Goal: Go to known website: Access a specific website the user already knows

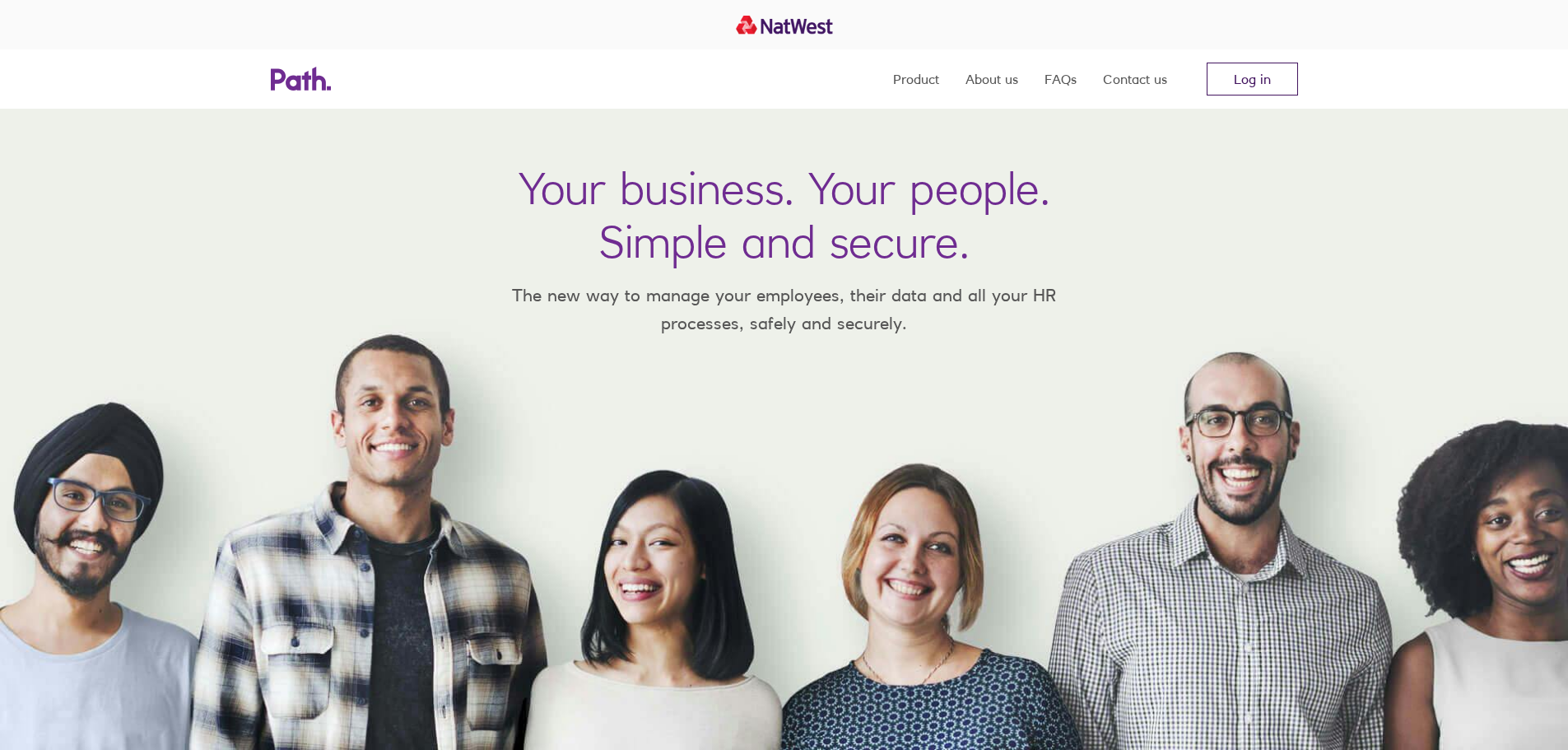
click at [1272, 85] on link "Log in" at bounding box center [1252, 78] width 91 height 33
click at [1264, 70] on link "Log in" at bounding box center [1252, 78] width 91 height 33
